Goal: Transaction & Acquisition: Purchase product/service

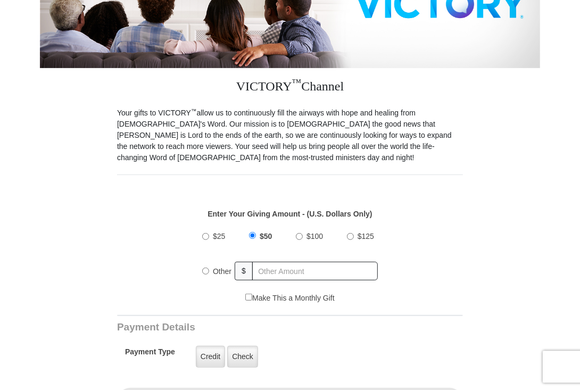
scroll to position [231, 0]
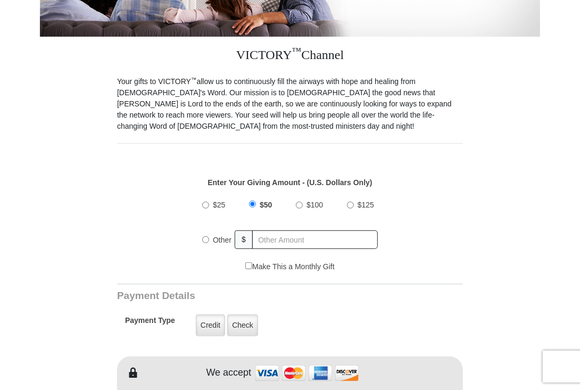
click at [205, 236] on input "Other" at bounding box center [205, 239] width 7 height 7
radio input "true"
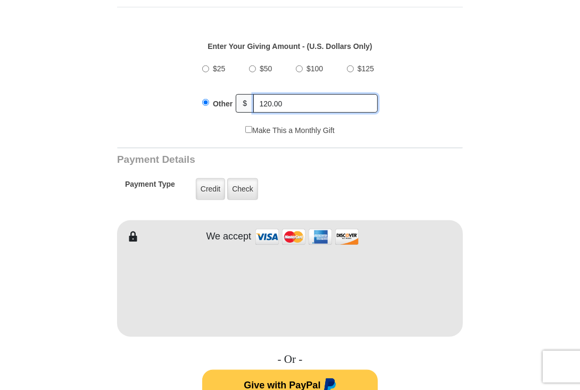
scroll to position [369, 0]
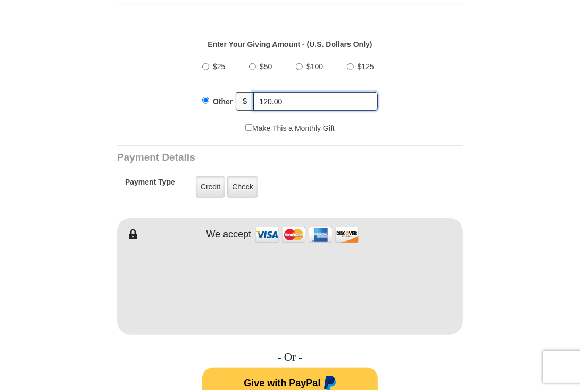
type input "120.00"
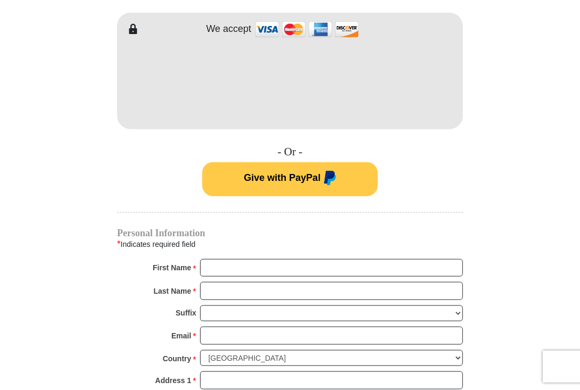
scroll to position [600, 0]
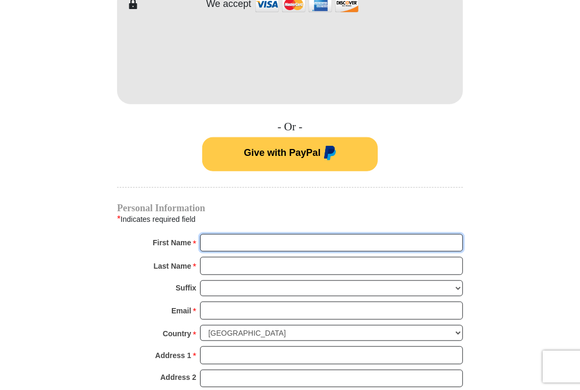
click at [210, 234] on input "First Name *" at bounding box center [331, 243] width 263 height 18
type input "[PERSON_NAME]"
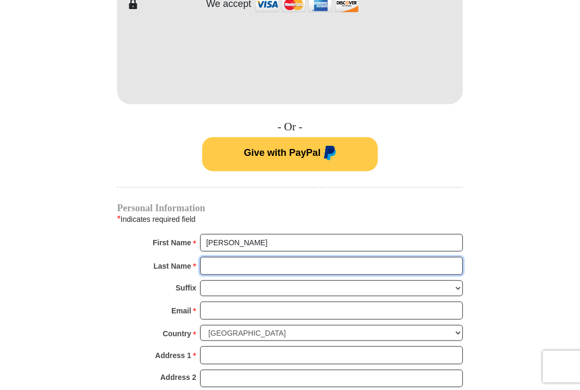
type input "[PERSON_NAME]"
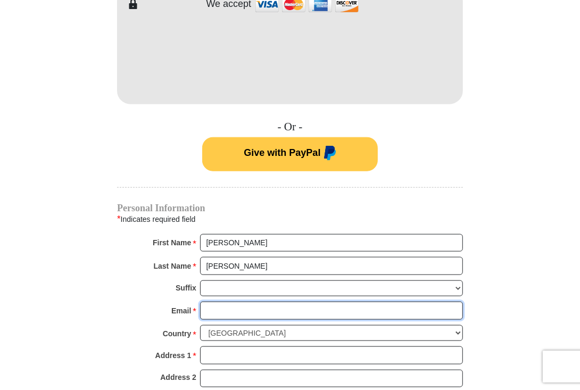
type input "[EMAIL_ADDRESS][DOMAIN_NAME]"
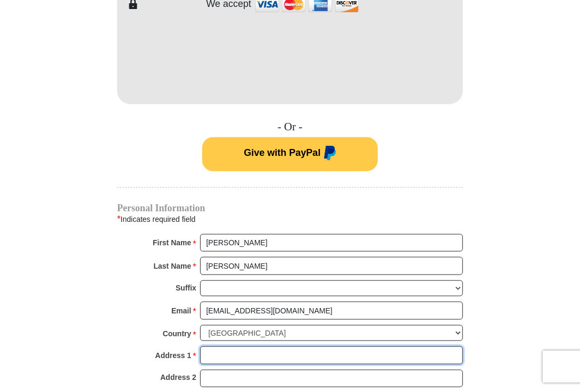
type input "P.O. Box 924"
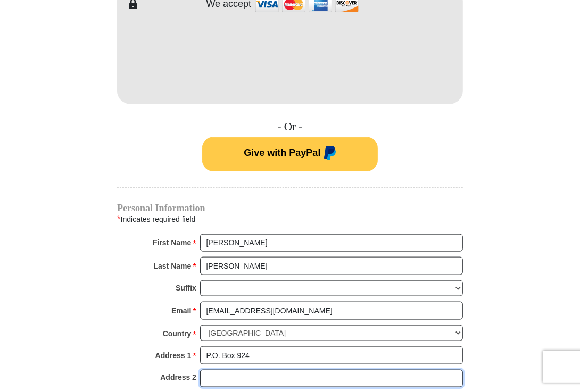
type input "[STREET_ADDRESS][PERSON_NAME]"
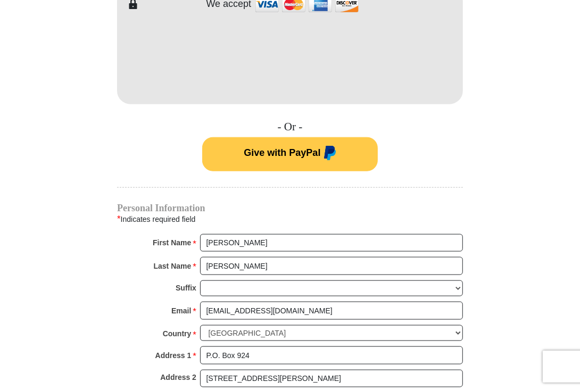
type input "Mena"
select select "AR"
type input "71953"
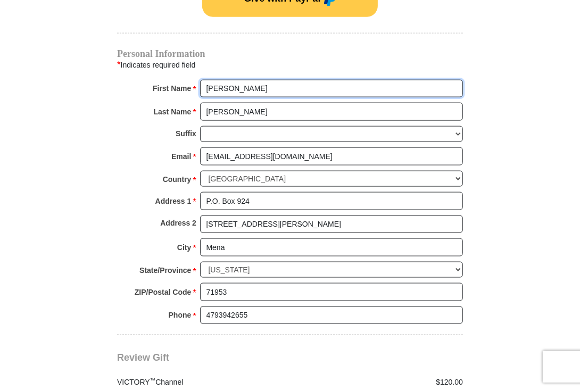
scroll to position [831, 0]
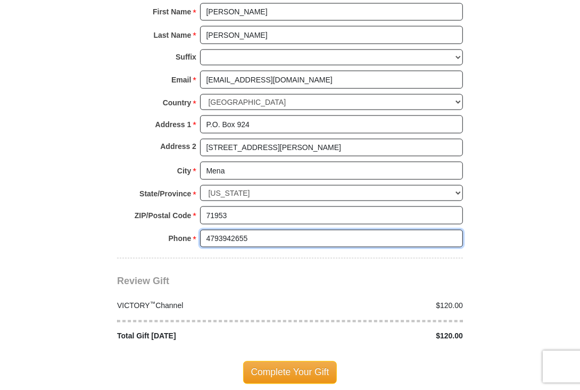
drag, startPoint x: 251, startPoint y: 223, endPoint x: 220, endPoint y: 221, distance: 30.9
click at [220, 230] on input "4793942655" at bounding box center [331, 239] width 263 height 18
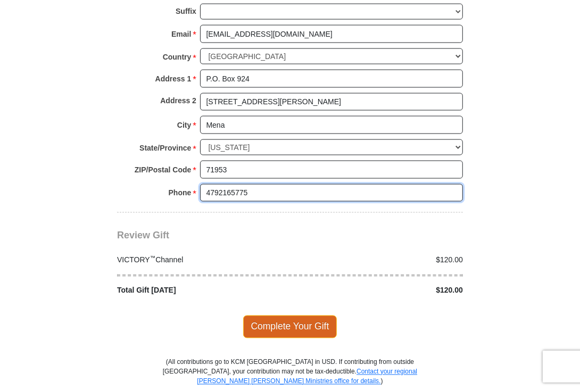
type input "4792165775"
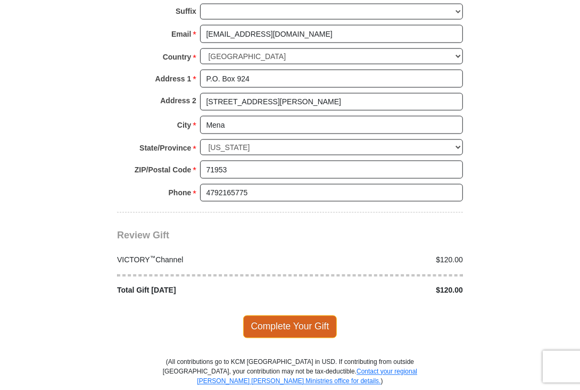
click at [288, 316] on span "Complete Your Gift" at bounding box center [290, 327] width 94 height 22
click at [0, 0] on div at bounding box center [0, 0] width 0 height 0
